Goal: Task Accomplishment & Management: Use online tool/utility

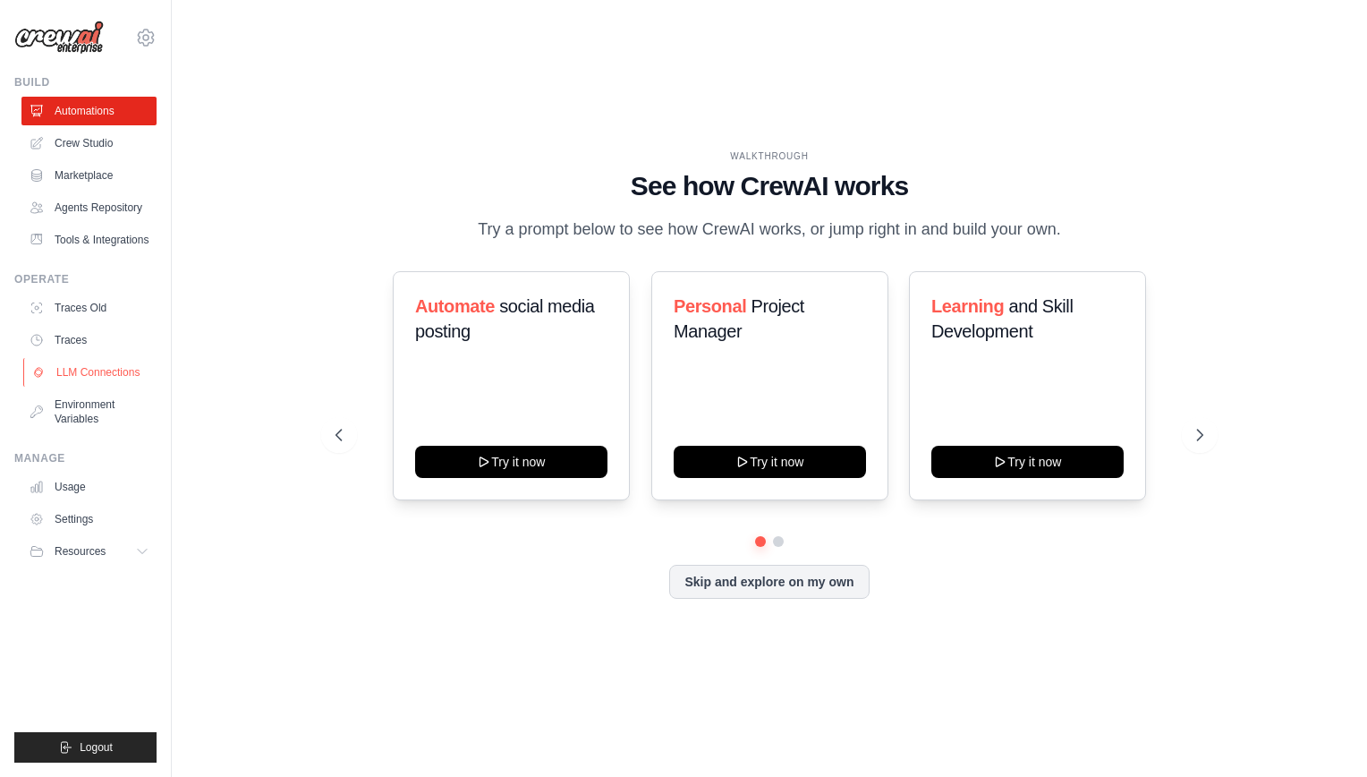
click at [97, 385] on link "LLM Connections" at bounding box center [90, 372] width 135 height 29
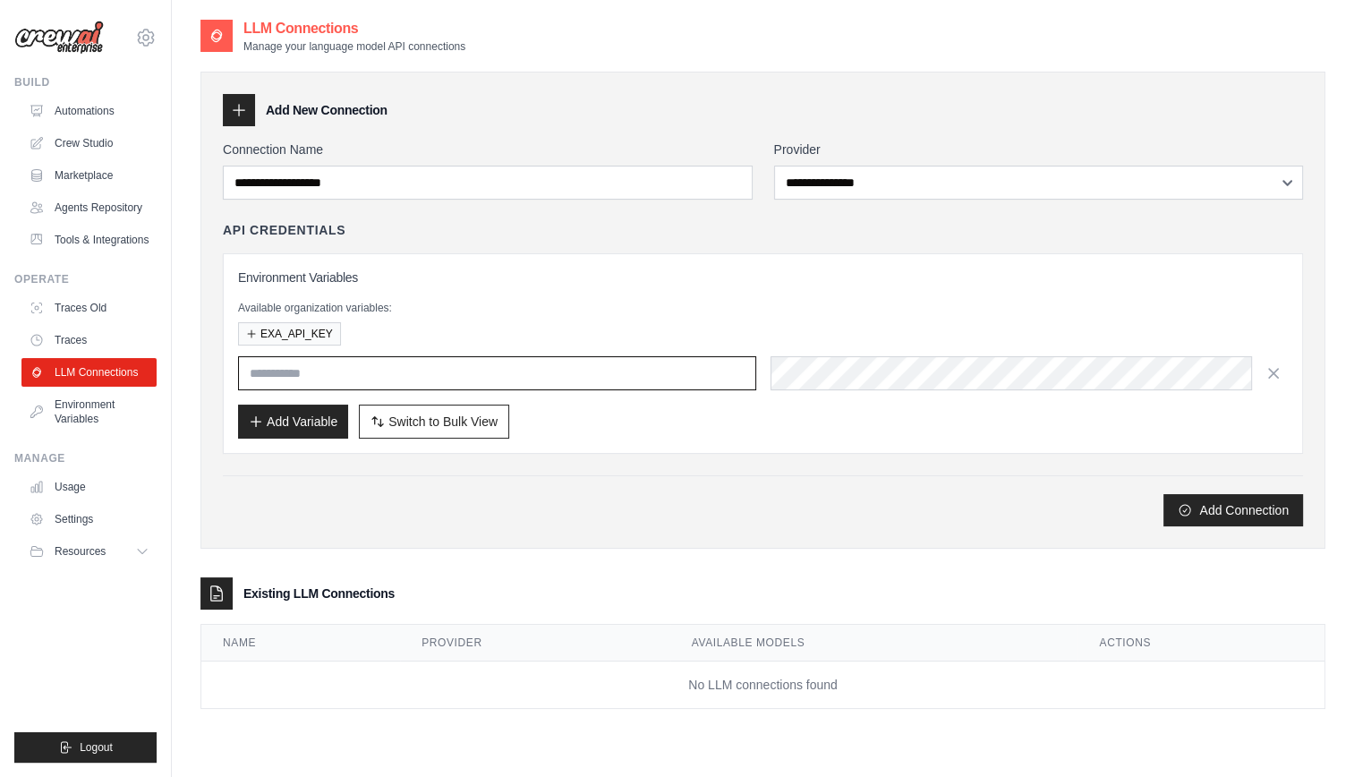
click at [445, 369] on input "text" at bounding box center [497, 373] width 518 height 34
click at [521, 285] on div "Environment Variables Available organization variables: EXA_API_KEY Add Variabl…" at bounding box center [762, 353] width 1049 height 170
click at [590, 265] on div "Environment Variables Available organization variables: EXA_API_KEY Add Variabl…" at bounding box center [763, 353] width 1080 height 200
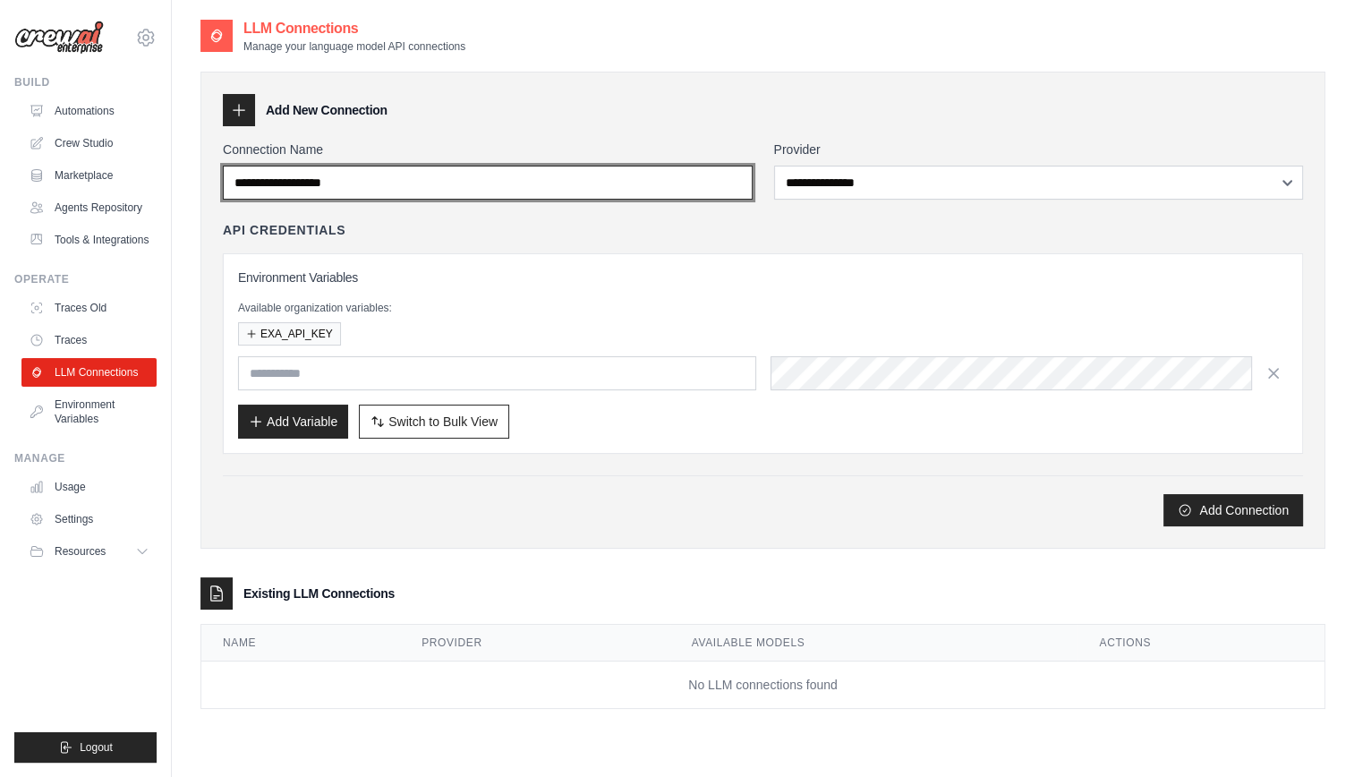
click at [583, 182] on input "Connection Name" at bounding box center [488, 183] width 530 height 34
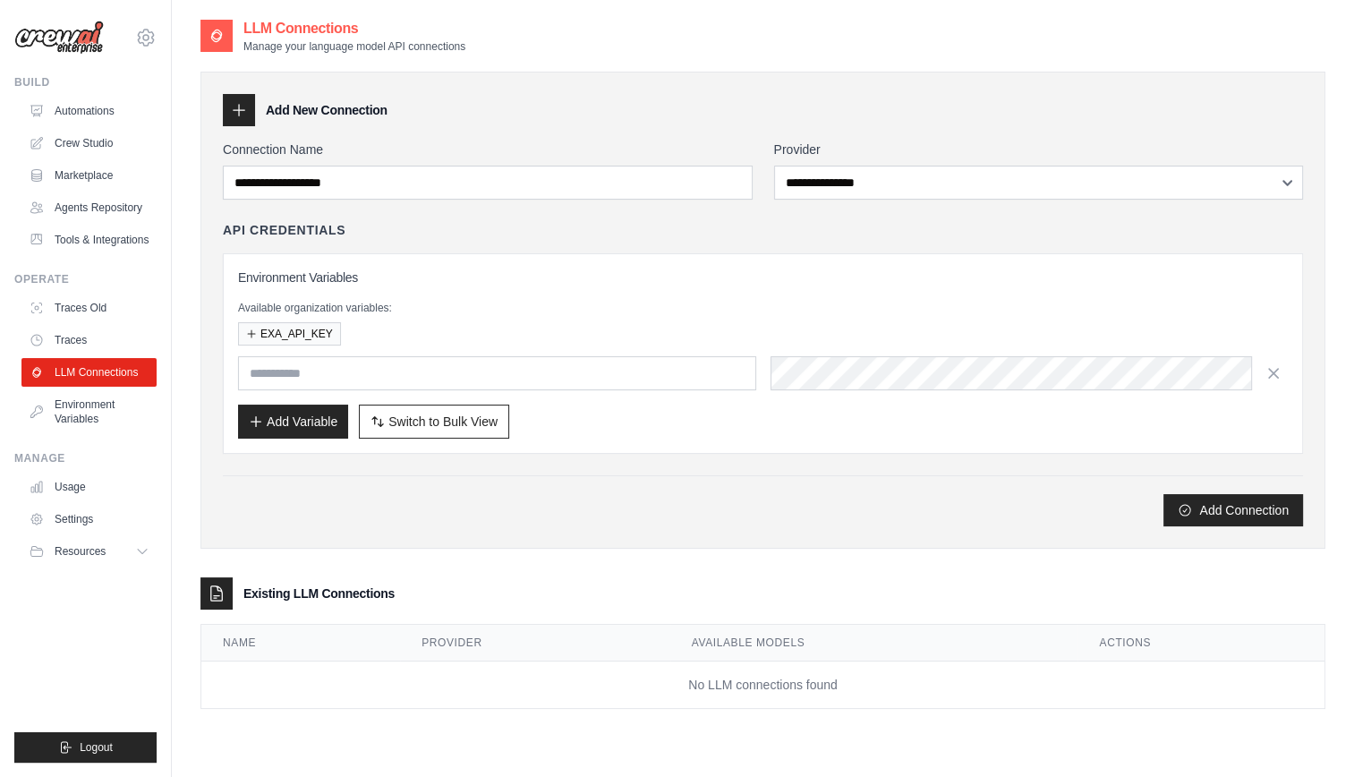
click at [336, 133] on div "**********" at bounding box center [762, 310] width 1125 height 477
click at [244, 107] on icon at bounding box center [239, 110] width 18 height 18
click at [418, 502] on div "Add Connection" at bounding box center [763, 510] width 1080 height 32
click at [1198, 515] on button "Add Connection" at bounding box center [1233, 509] width 140 height 32
click at [594, 511] on div "Add Connection" at bounding box center [763, 510] width 1080 height 32
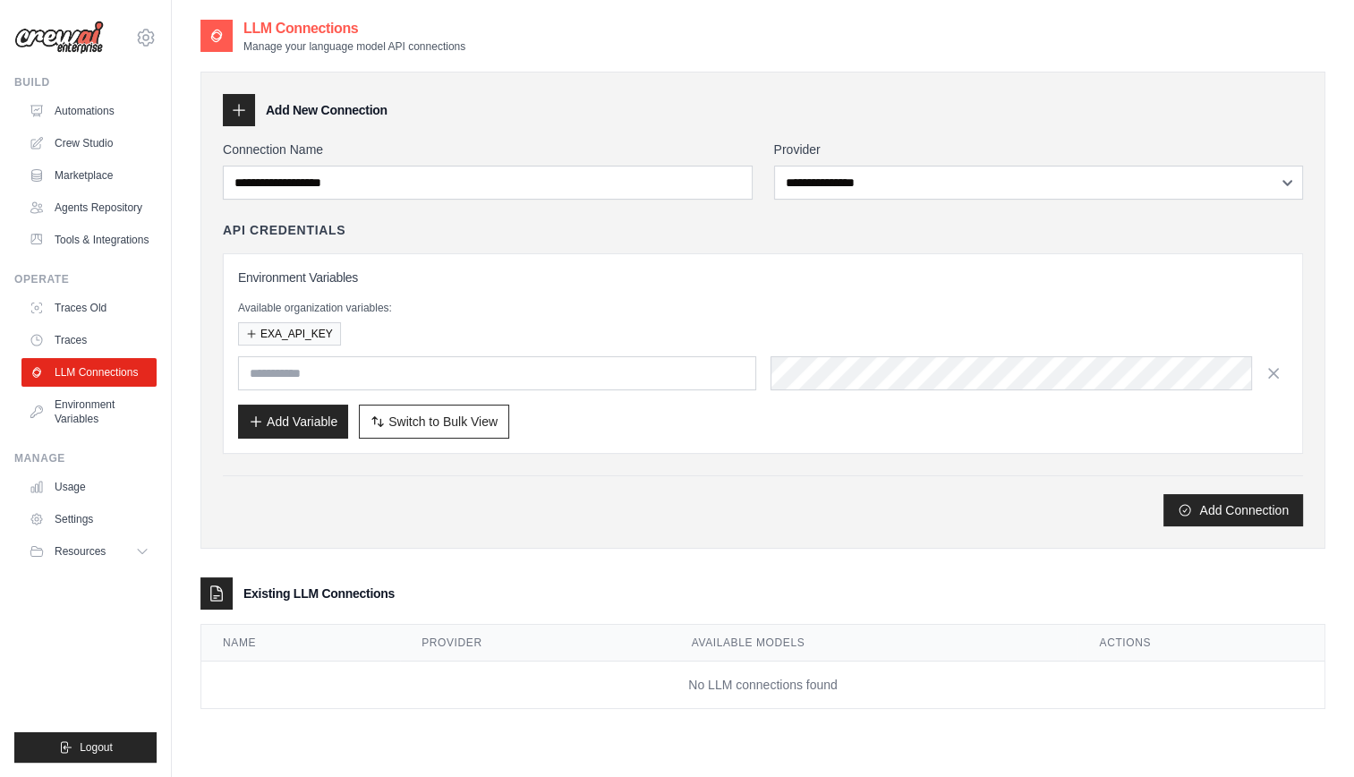
click at [237, 110] on icon at bounding box center [239, 111] width 12 height 12
drag, startPoint x: 316, startPoint y: 91, endPoint x: 320, endPoint y: 113, distance: 21.9
click at [320, 113] on div "**********" at bounding box center [762, 310] width 1125 height 477
click at [320, 113] on h3 "Add New Connection" at bounding box center [327, 110] width 122 height 18
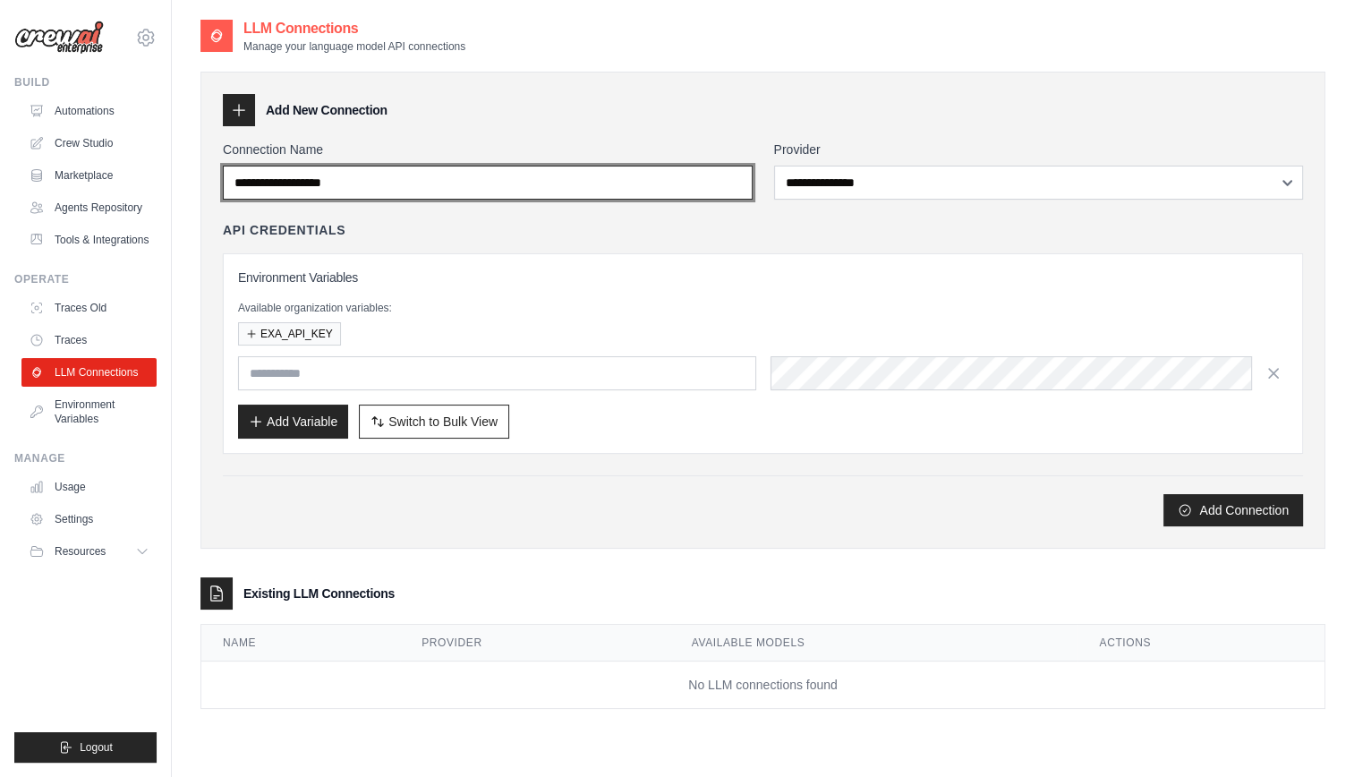
click at [394, 178] on input "Connection Name" at bounding box center [488, 183] width 530 height 34
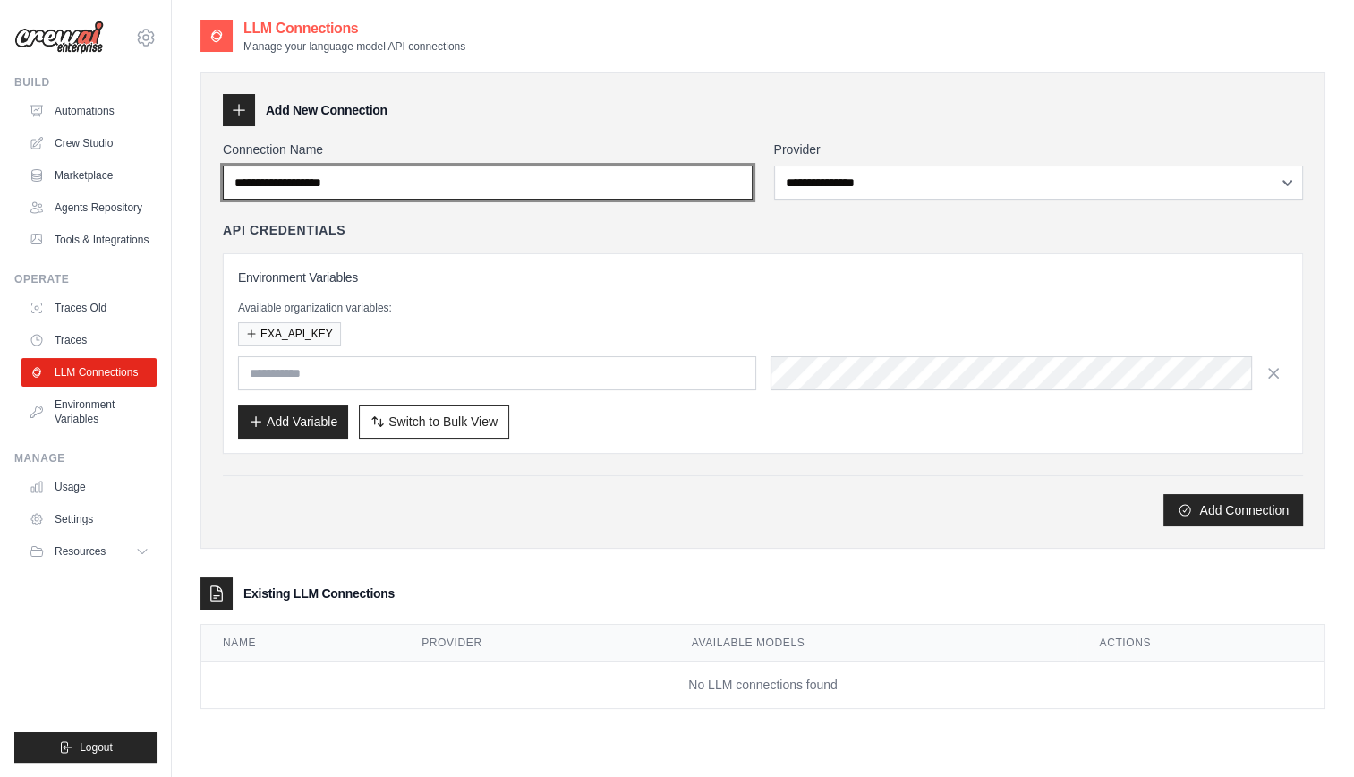
click at [394, 178] on input "Connection Name" at bounding box center [488, 183] width 530 height 34
click at [394, 179] on input "Connection Name" at bounding box center [488, 183] width 530 height 34
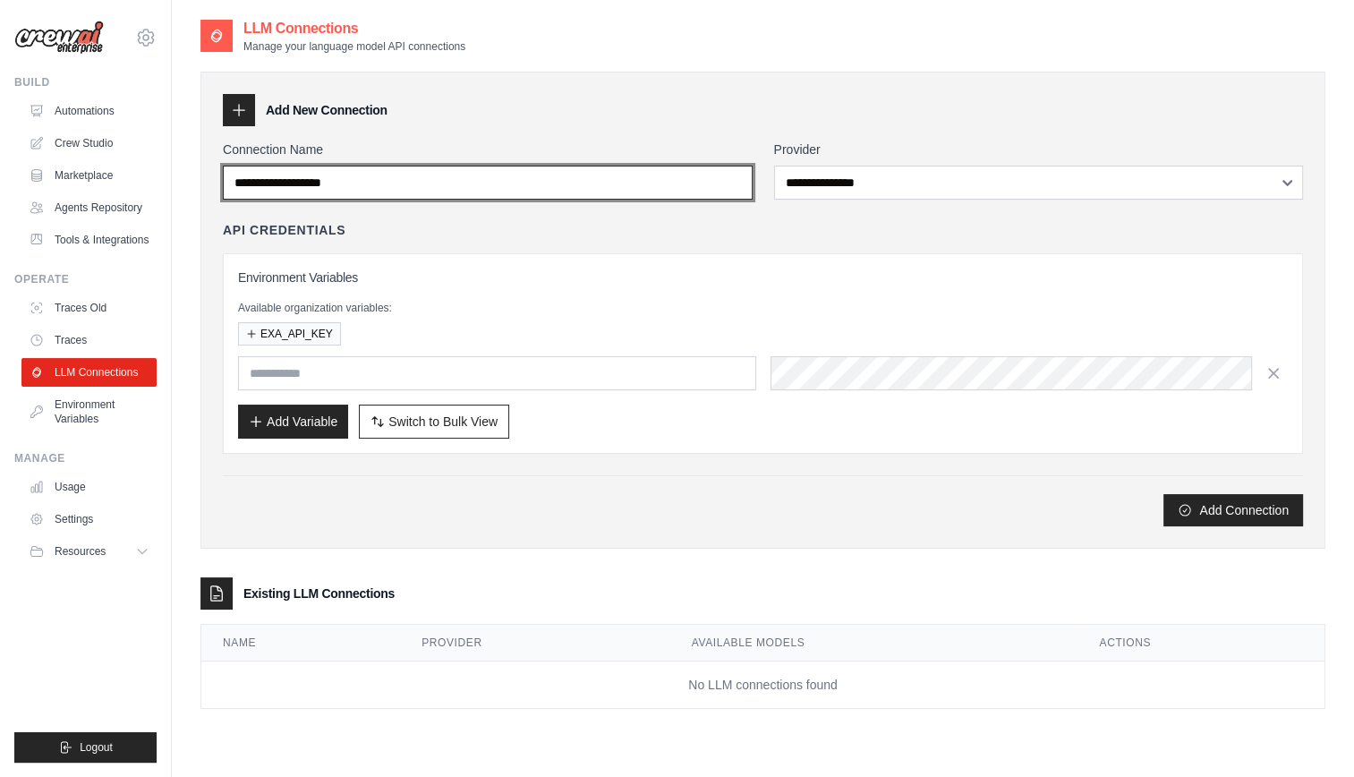
drag, startPoint x: 266, startPoint y: 177, endPoint x: 512, endPoint y: 208, distance: 247.9
click at [512, 208] on div "**********" at bounding box center [763, 333] width 1080 height 386
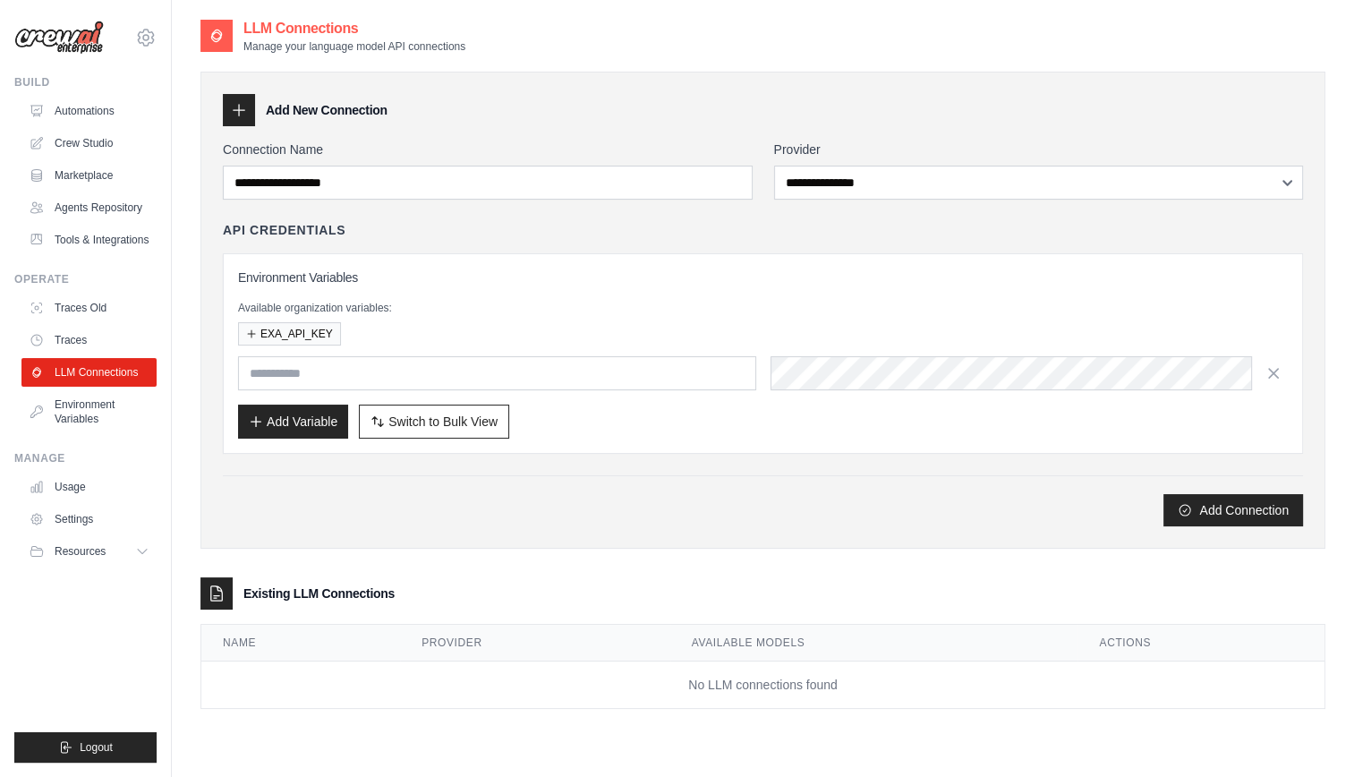
click at [491, 248] on div "API Credentials Environment Variables Available organization variables: EXA_API…" at bounding box center [763, 337] width 1080 height 233
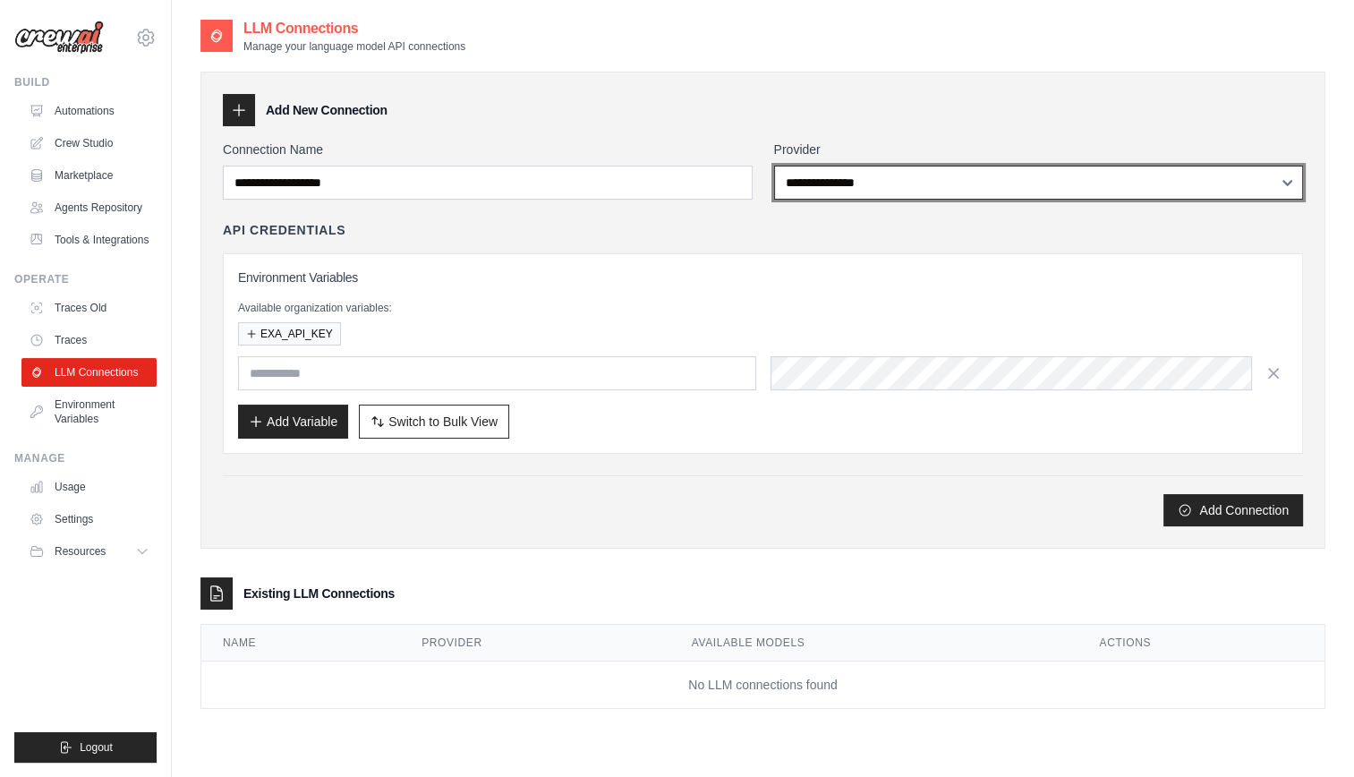
click at [817, 182] on select "**********" at bounding box center [1039, 183] width 530 height 34
select select "******"
click at [774, 166] on select "**********" at bounding box center [1039, 183] width 530 height 34
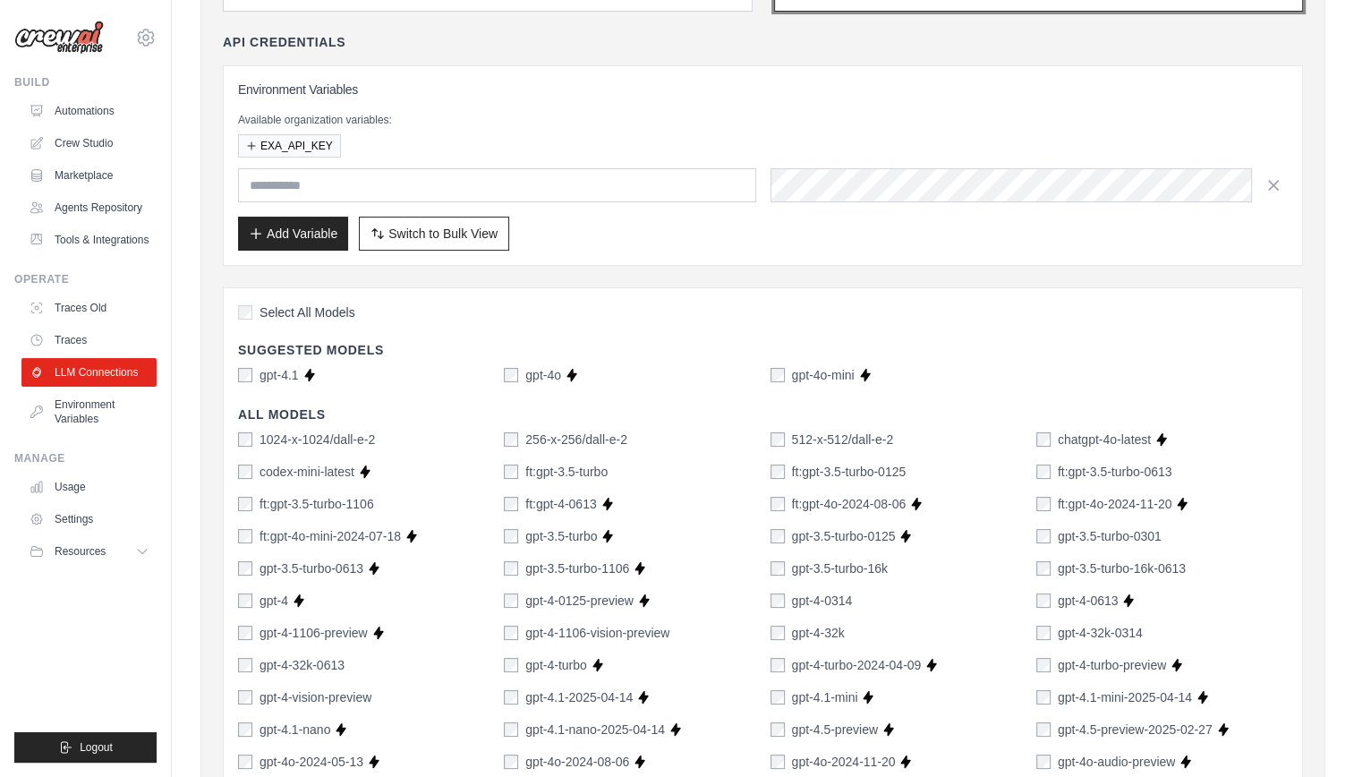
scroll to position [197, 0]
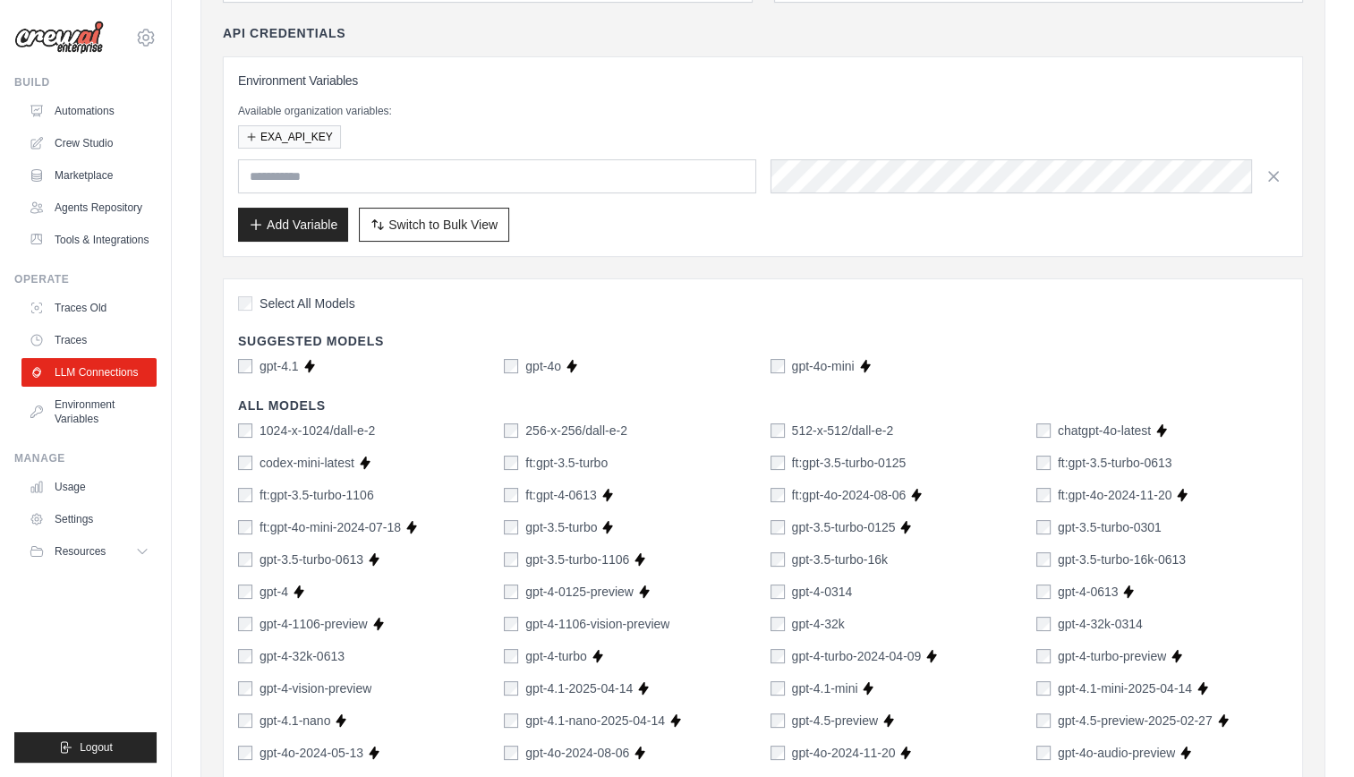
click at [327, 361] on div "gpt-4.1 Supports Crew Studio" at bounding box center [363, 366] width 251 height 18
click at [289, 365] on label "gpt-4.1" at bounding box center [278, 366] width 39 height 18
click at [519, 365] on div "gpt-4o" at bounding box center [532, 366] width 57 height 18
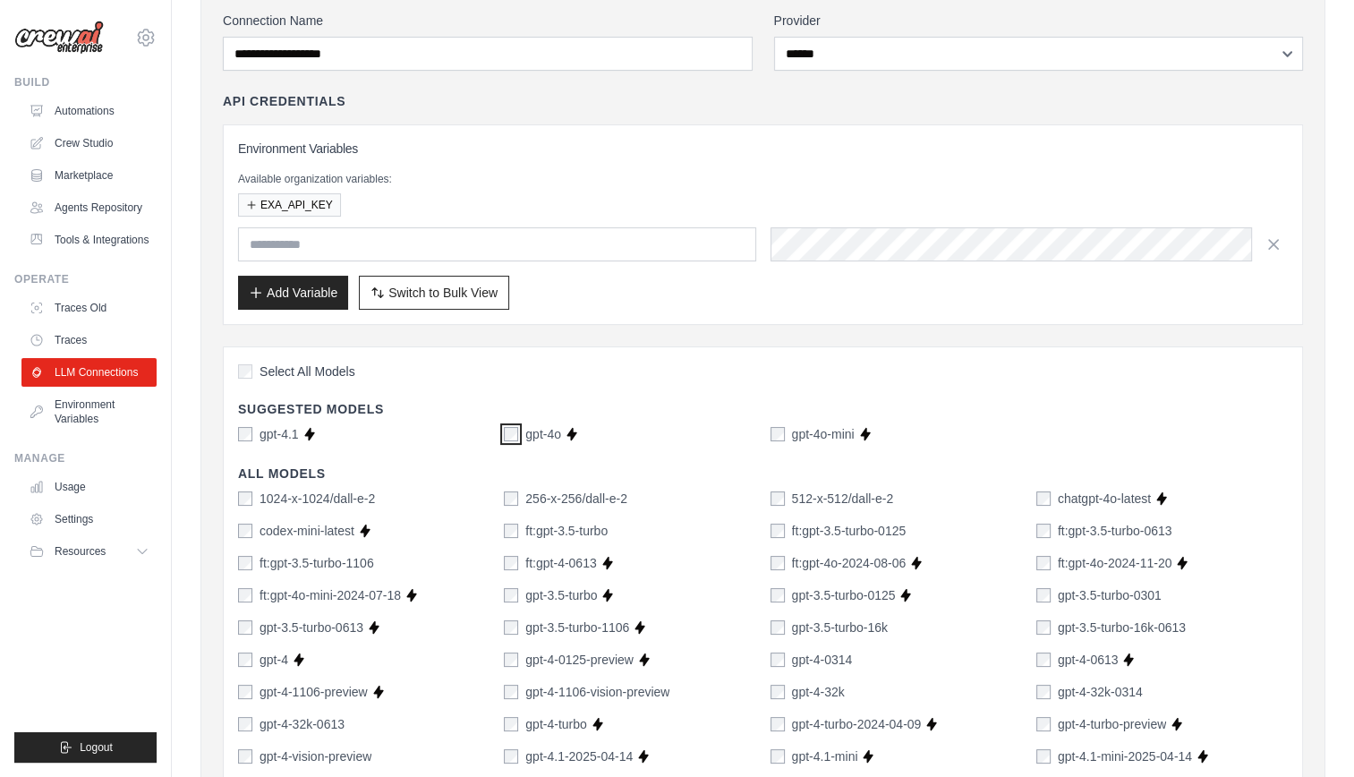
scroll to position [0, 0]
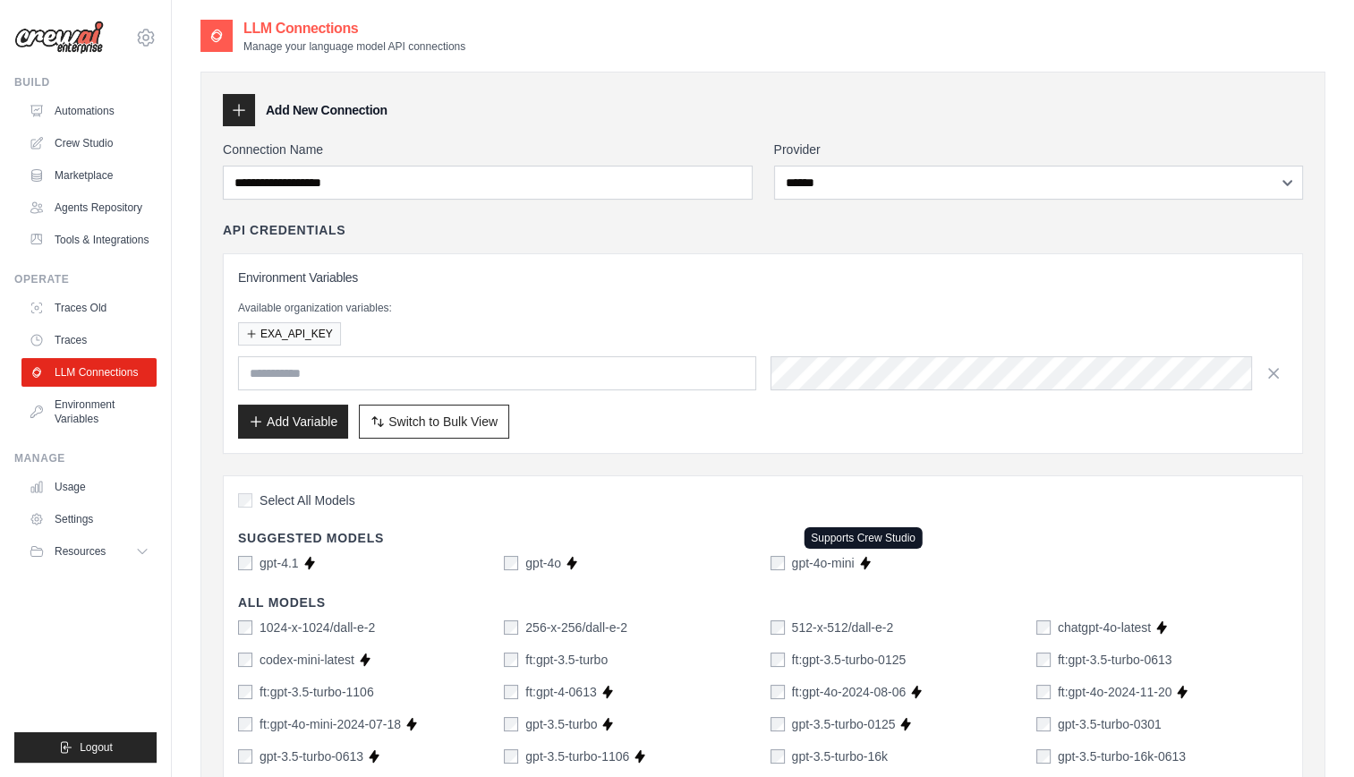
click at [870, 556] on icon at bounding box center [865, 563] width 14 height 14
click at [768, 565] on div "gpt-4.1 Supports Crew Studio gpt-4o Supports Crew Studio gpt-4o-mini Supports C…" at bounding box center [762, 563] width 1049 height 18
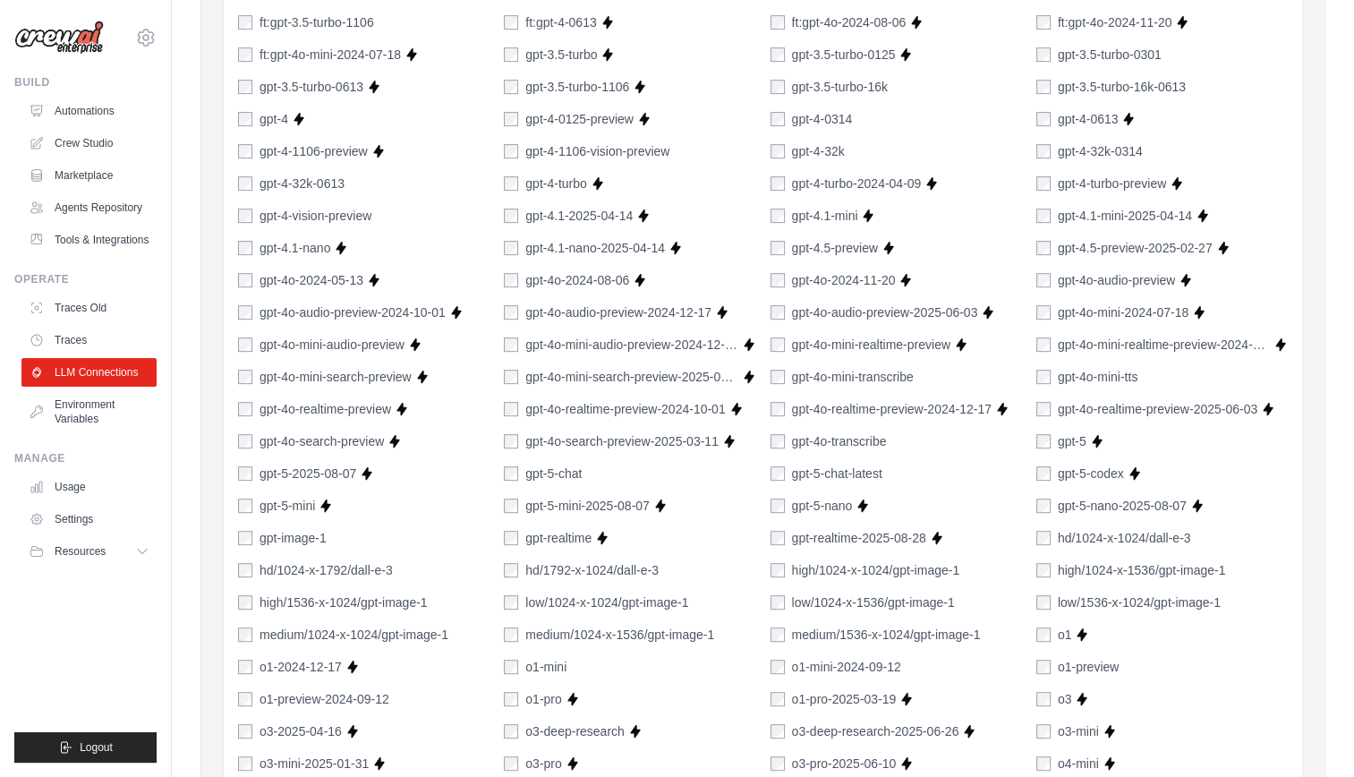
scroll to position [1230, 0]
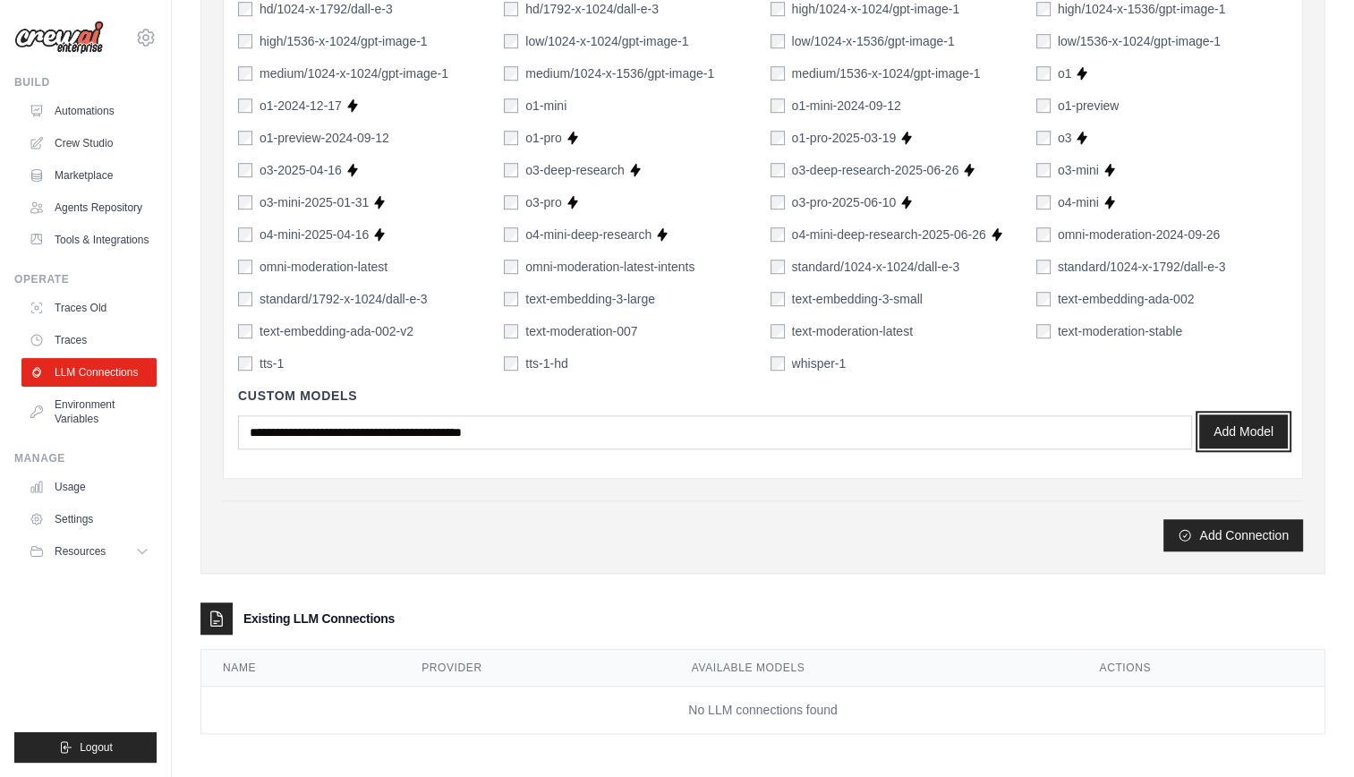
click at [1223, 416] on button "Add Model" at bounding box center [1243, 431] width 89 height 34
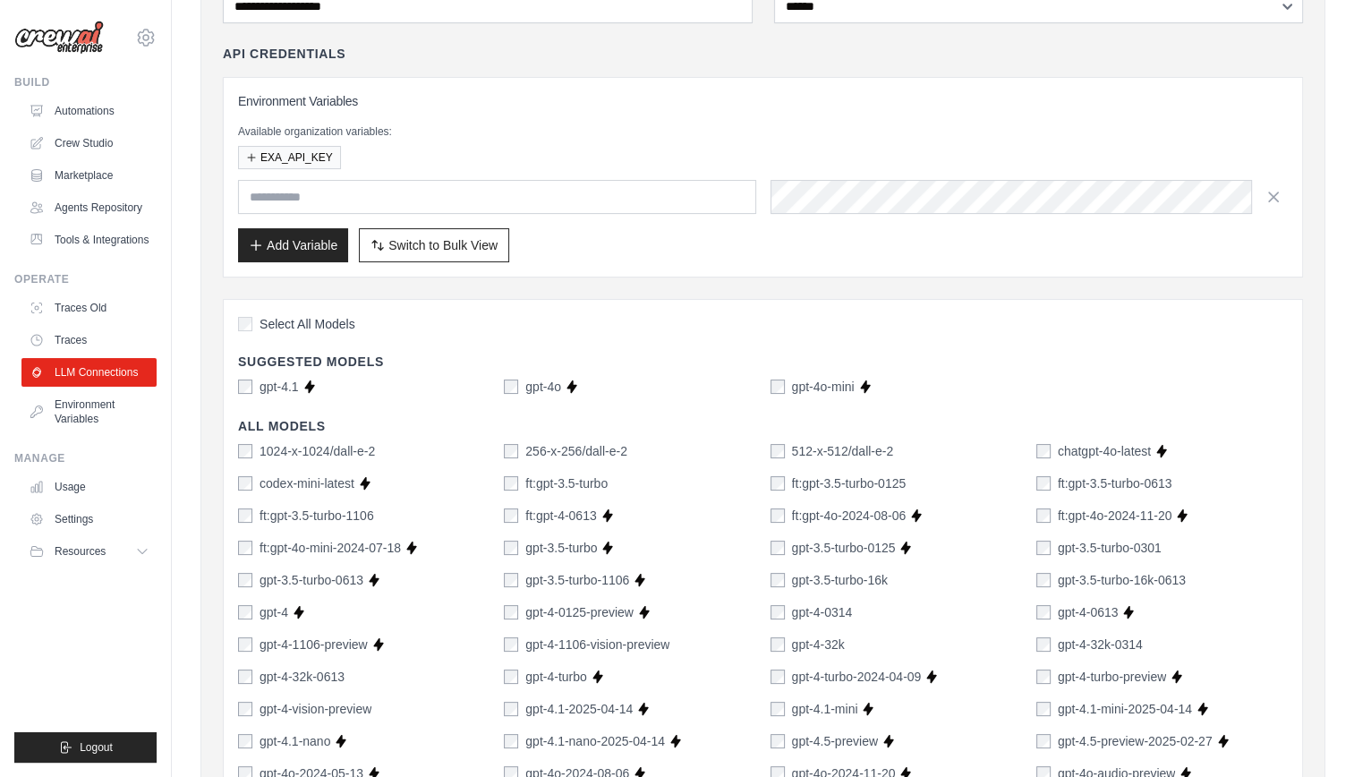
scroll to position [0, 0]
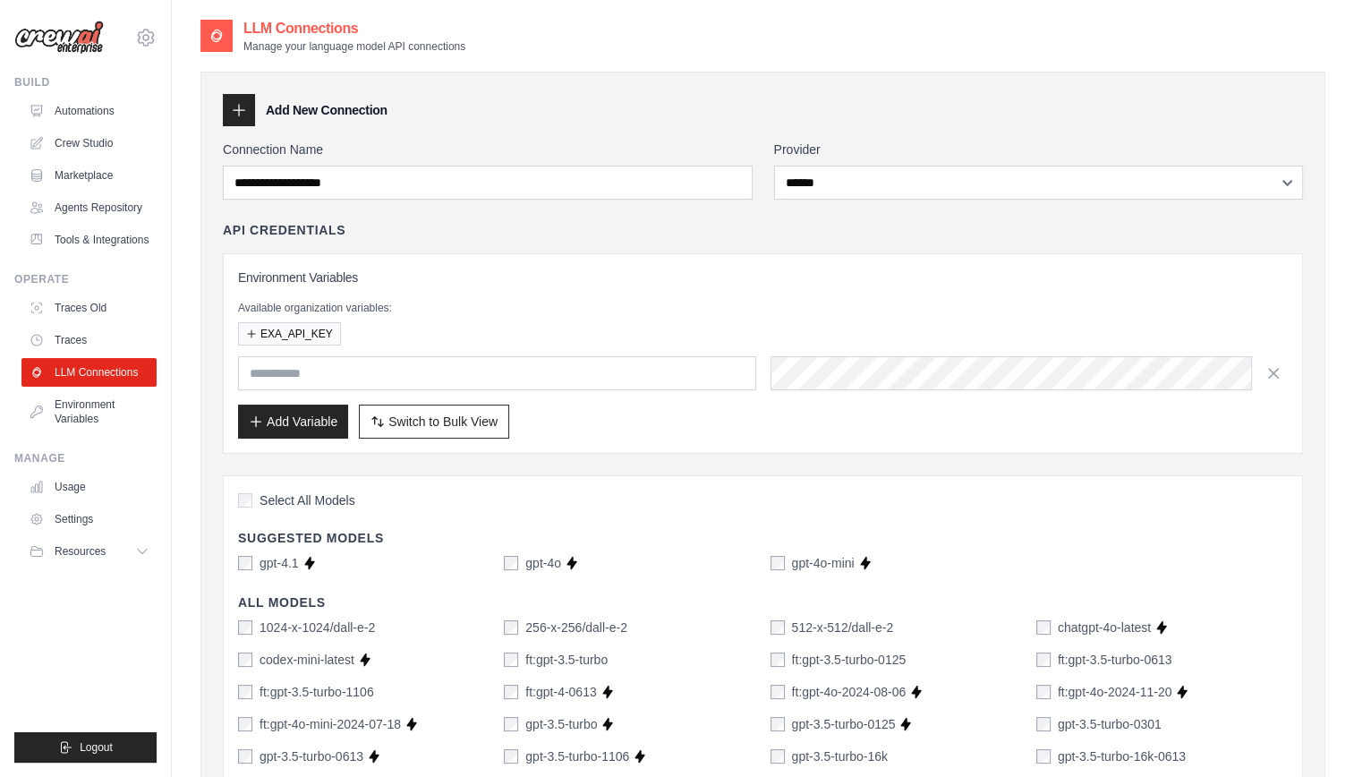
click at [739, 554] on div "gpt-4o Supports Crew Studio" at bounding box center [629, 563] width 251 height 18
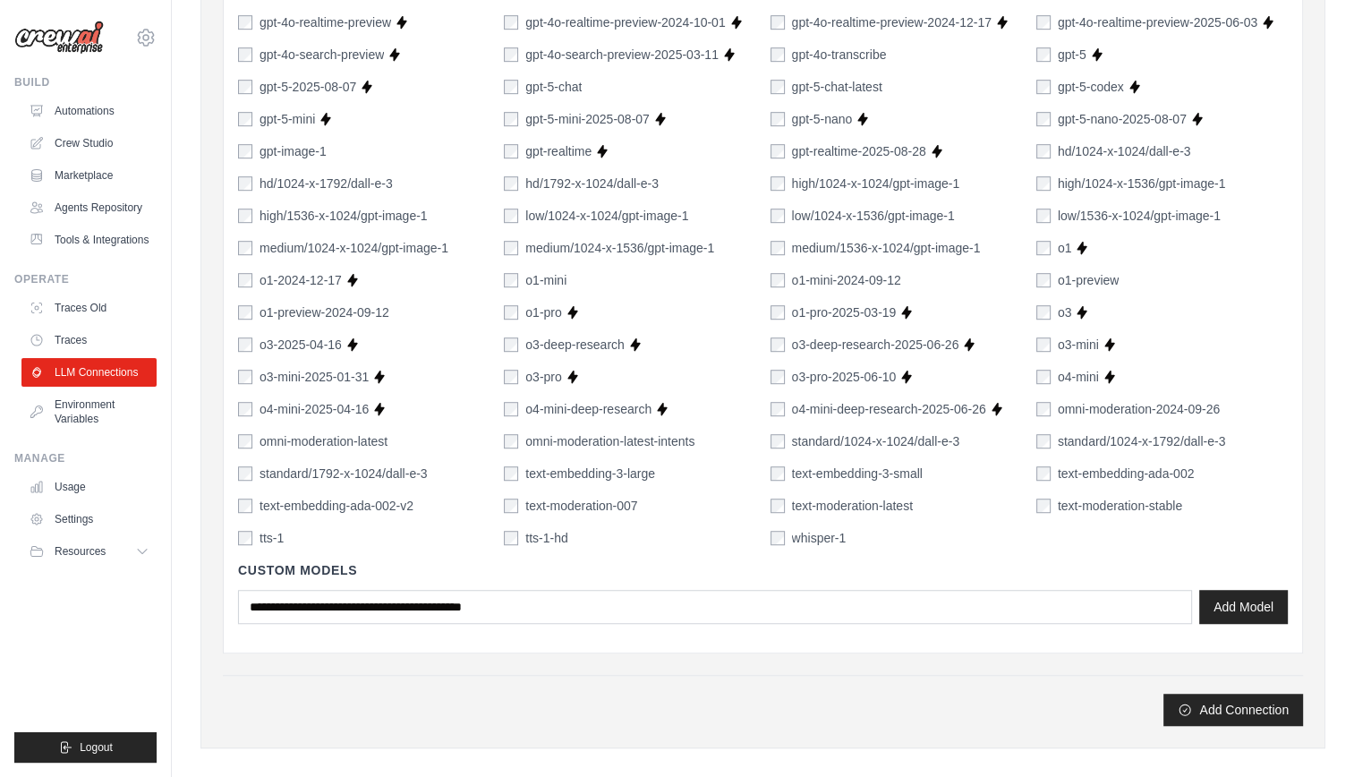
scroll to position [1230, 0]
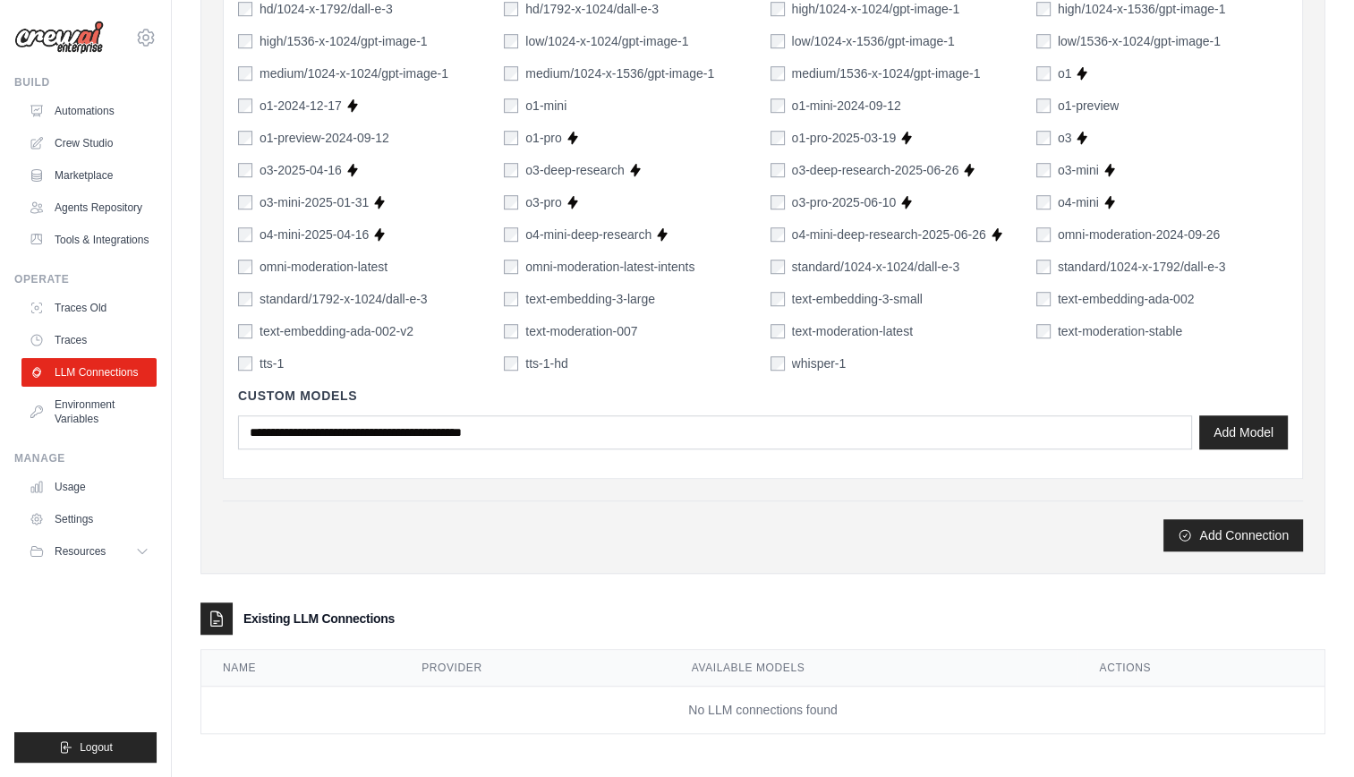
click at [980, 519] on div "Add Connection" at bounding box center [763, 535] width 1080 height 32
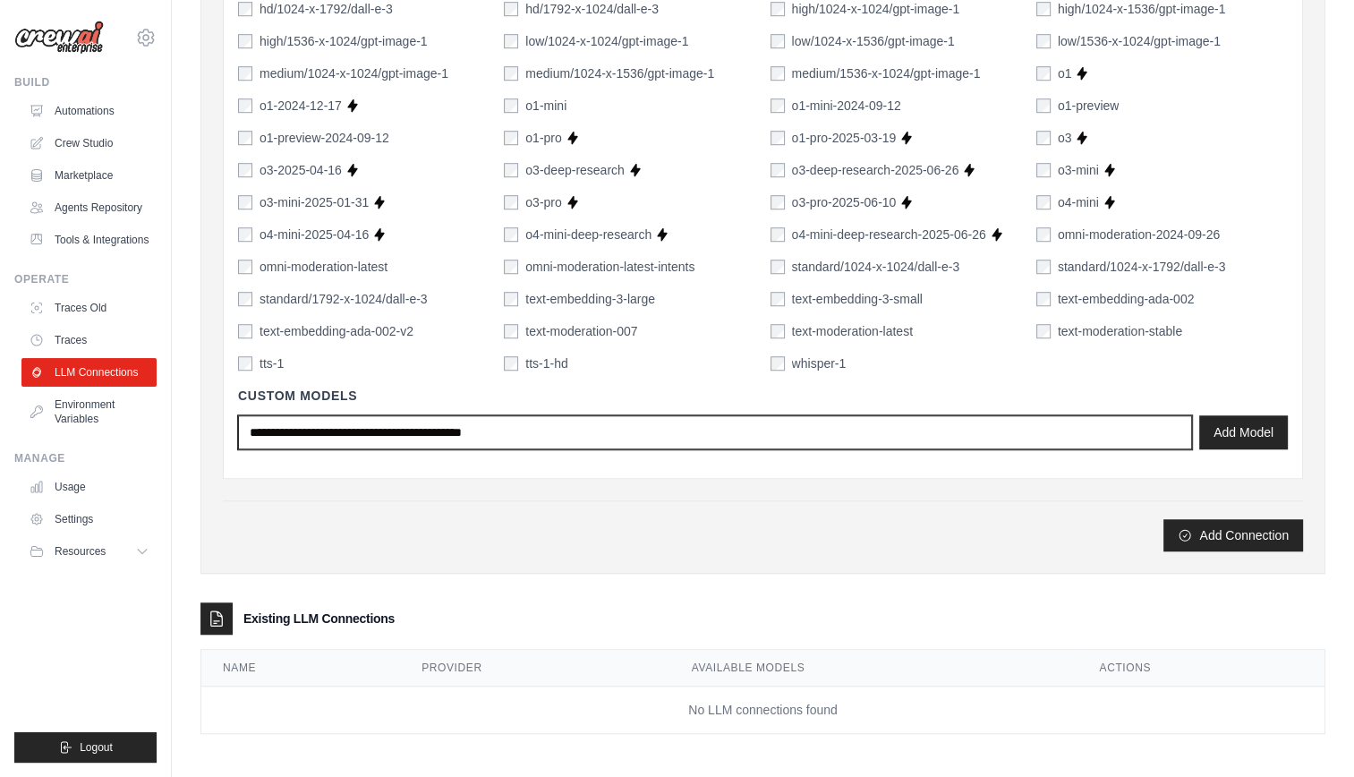
click at [680, 439] on input "text" at bounding box center [715, 432] width 954 height 34
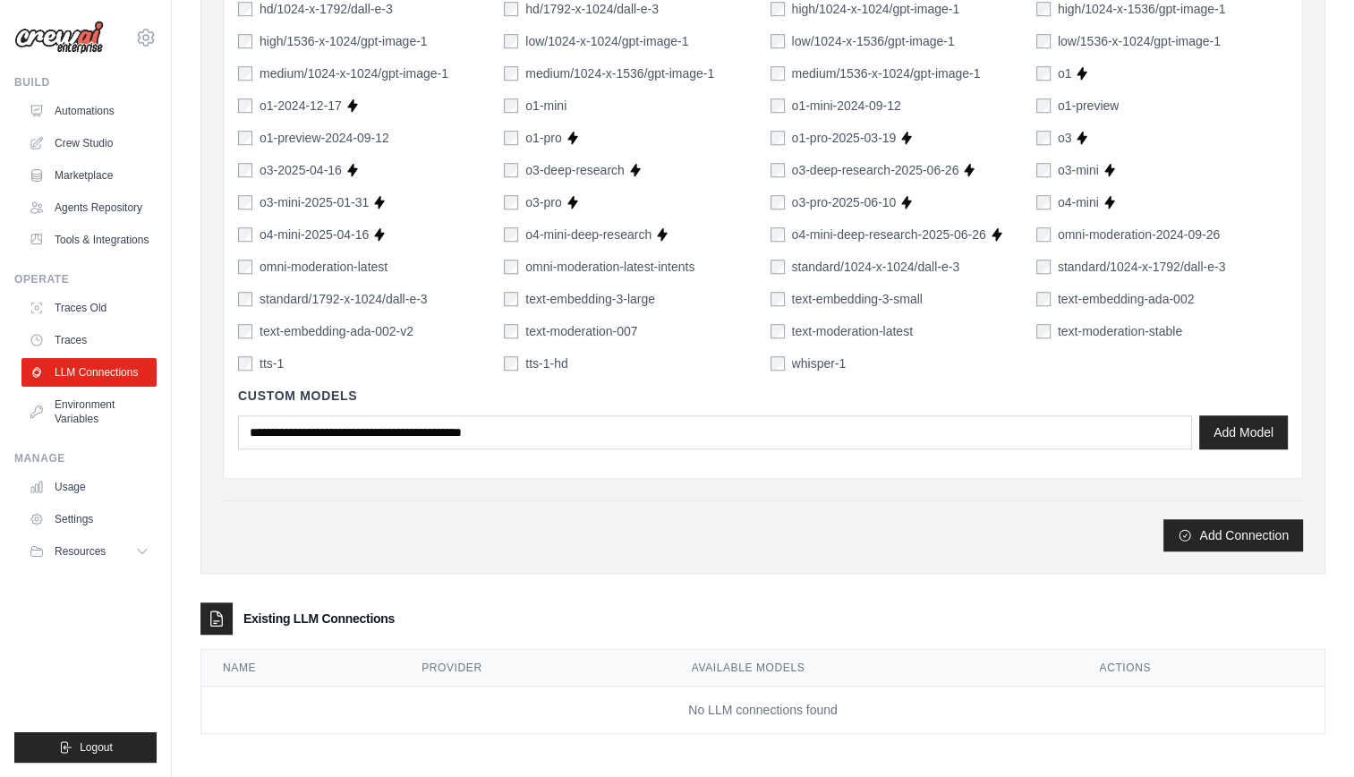
click at [709, 513] on div "Add Connection" at bounding box center [763, 525] width 1080 height 51
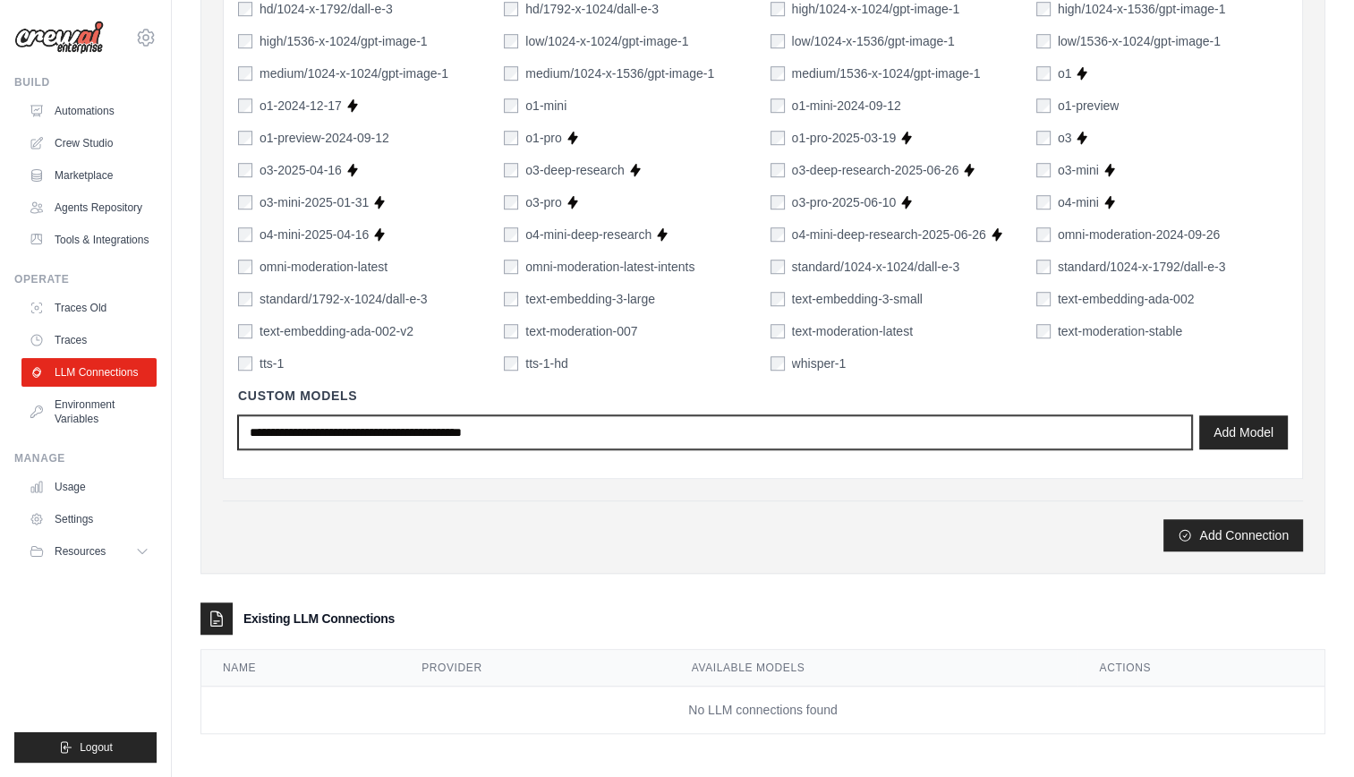
click at [658, 440] on input "text" at bounding box center [715, 432] width 954 height 34
type input "******"
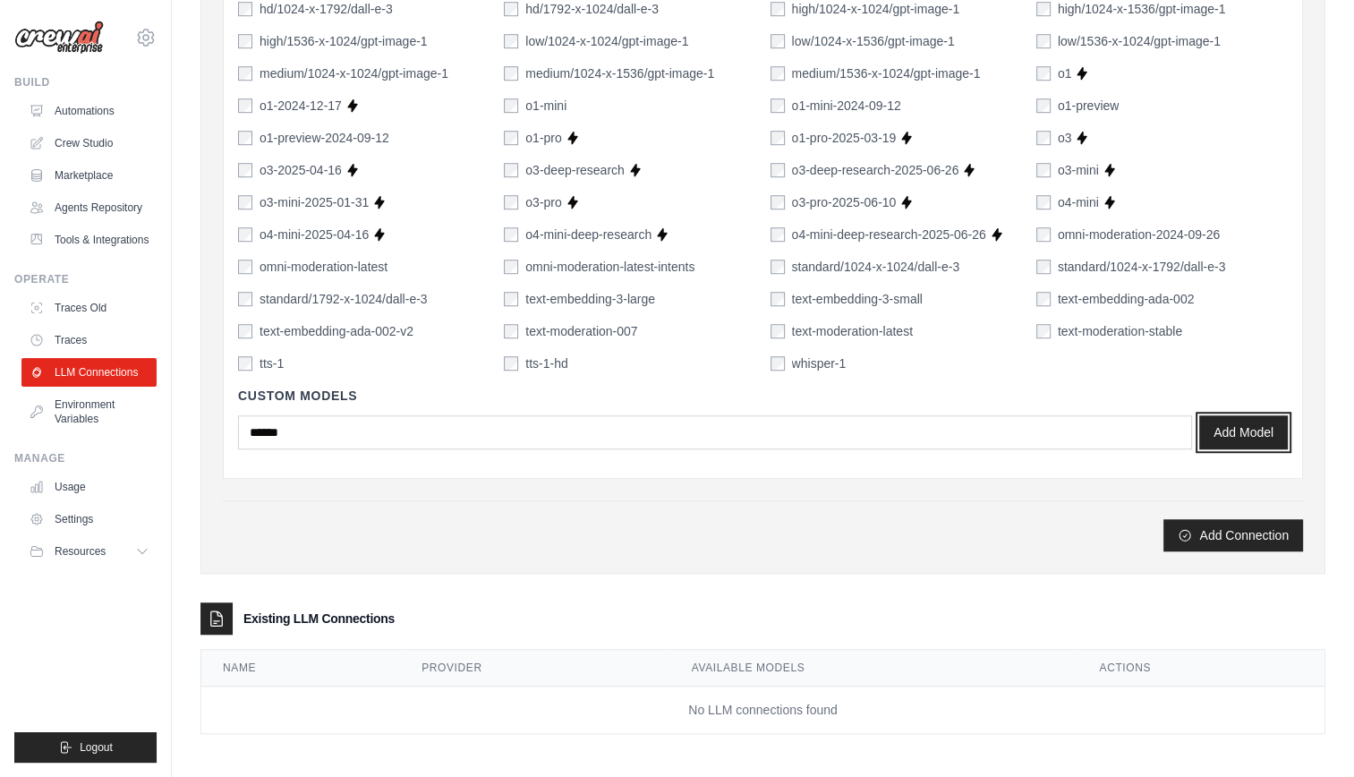
click at [1199, 415] on button "Add Model" at bounding box center [1243, 432] width 89 height 34
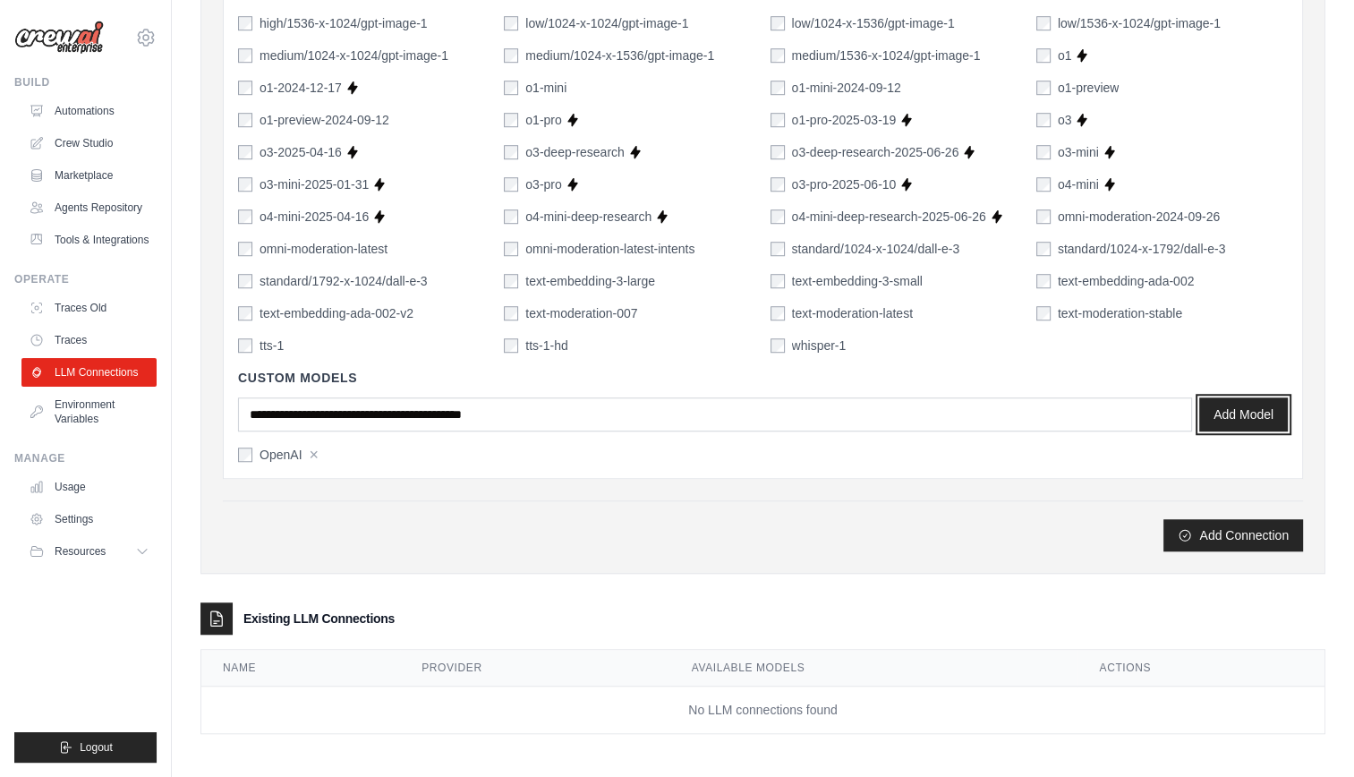
scroll to position [0, 0]
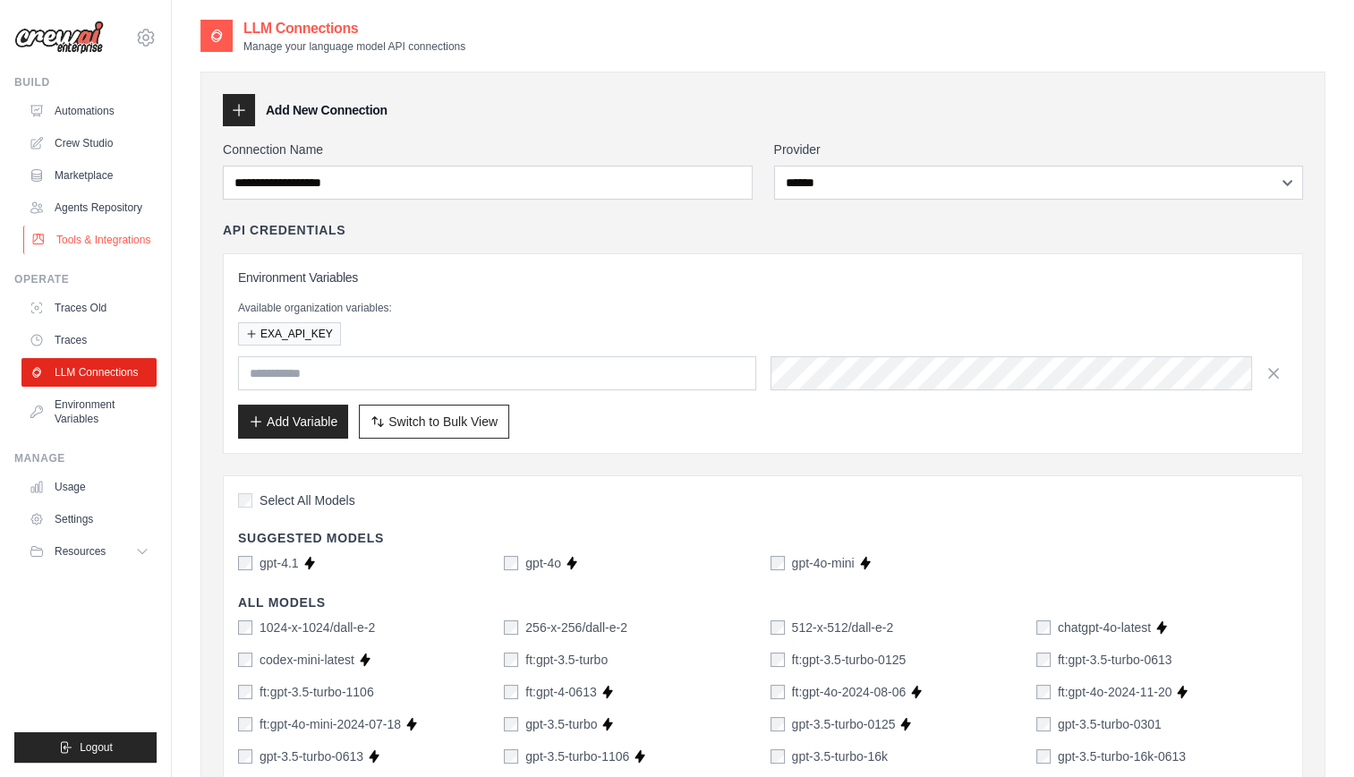
click at [75, 254] on link "Tools & Integrations" at bounding box center [90, 239] width 135 height 29
